Goal: Task Accomplishment & Management: Use online tool/utility

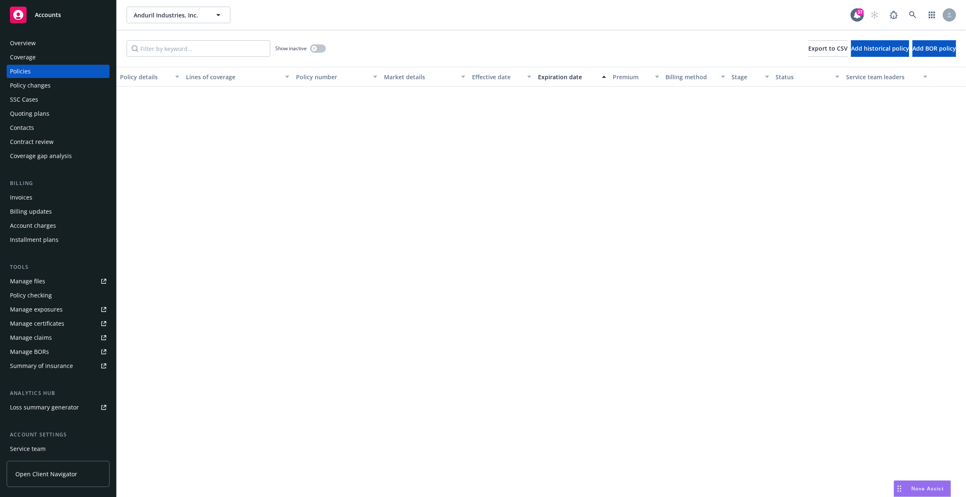
scroll to position [1682, 0]
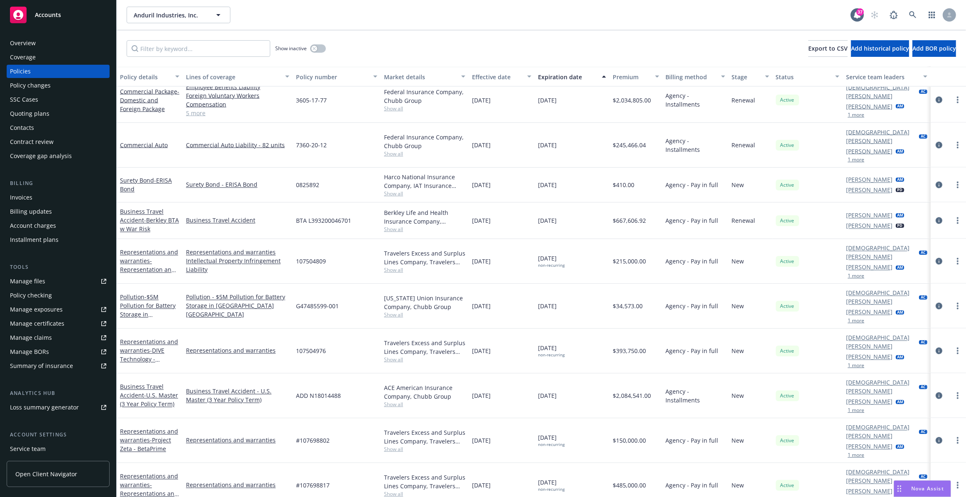
click at [51, 295] on div "Policy checking" at bounding box center [58, 295] width 96 height 13
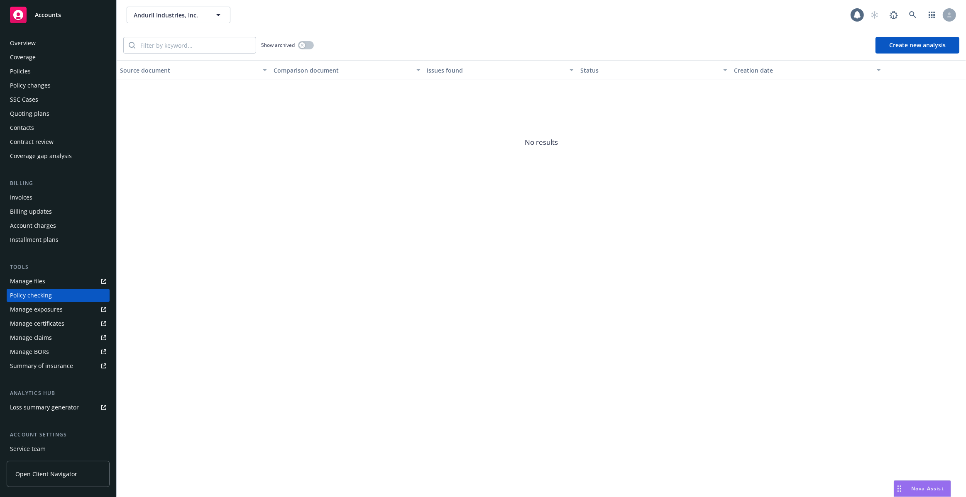
scroll to position [33, 0]
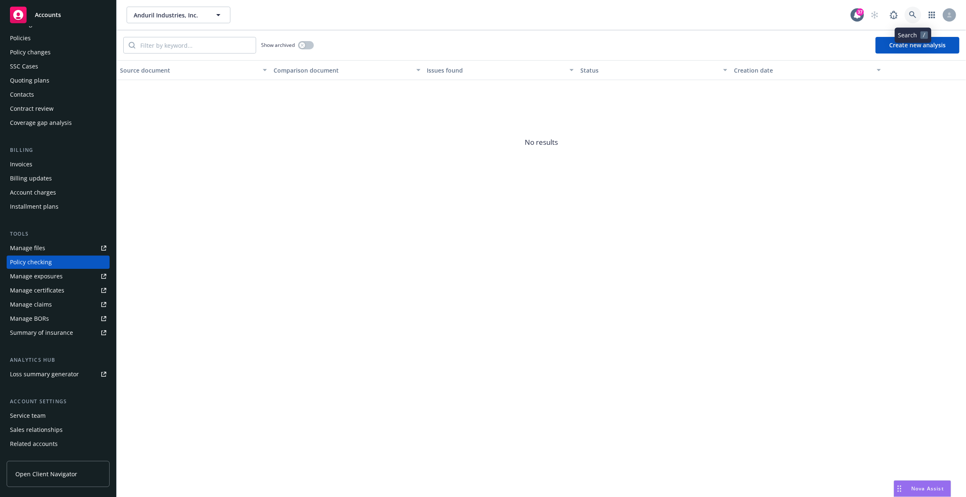
click at [911, 12] on icon at bounding box center [912, 14] width 7 height 7
